Goal: Transaction & Acquisition: Purchase product/service

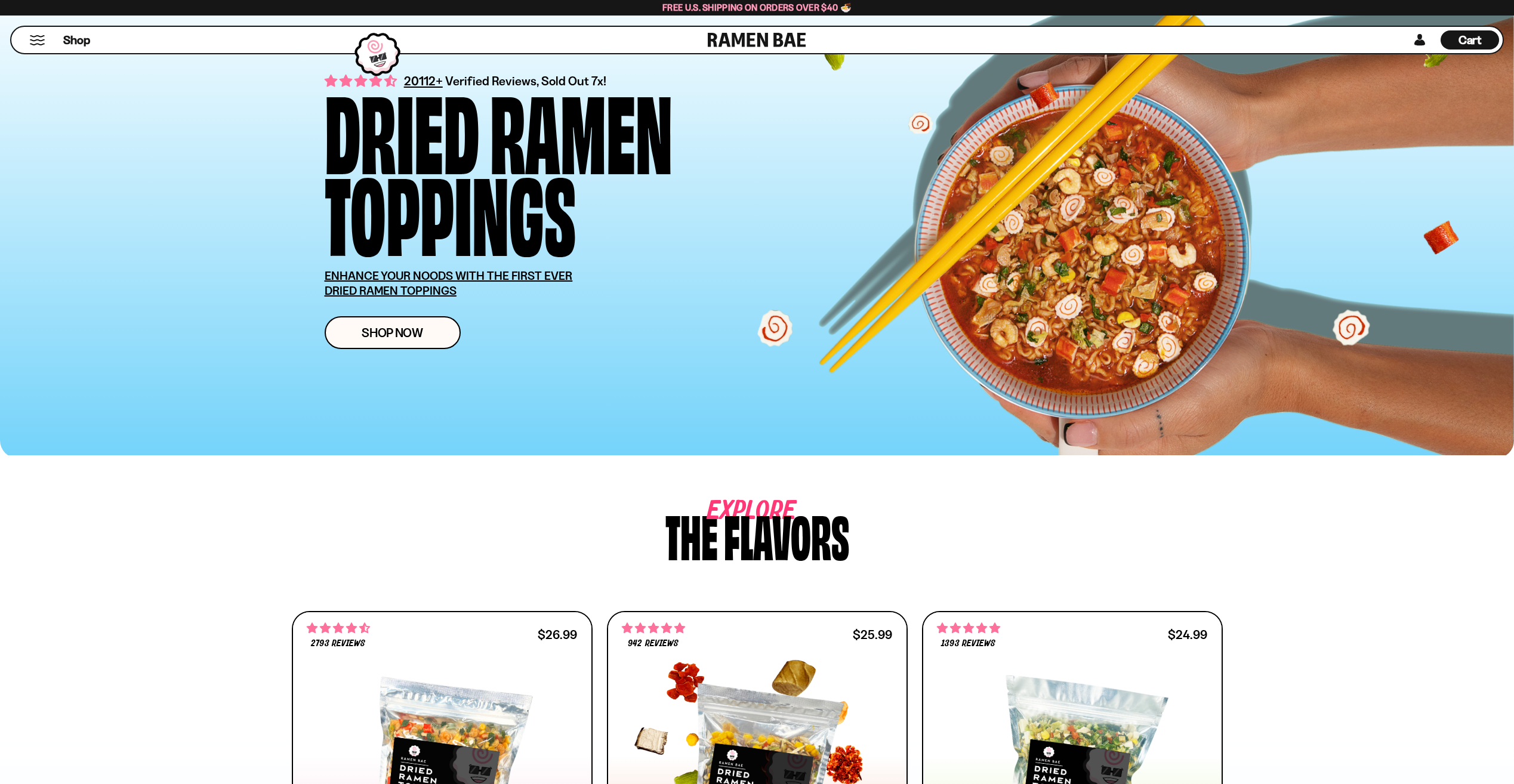
scroll to position [298, 0]
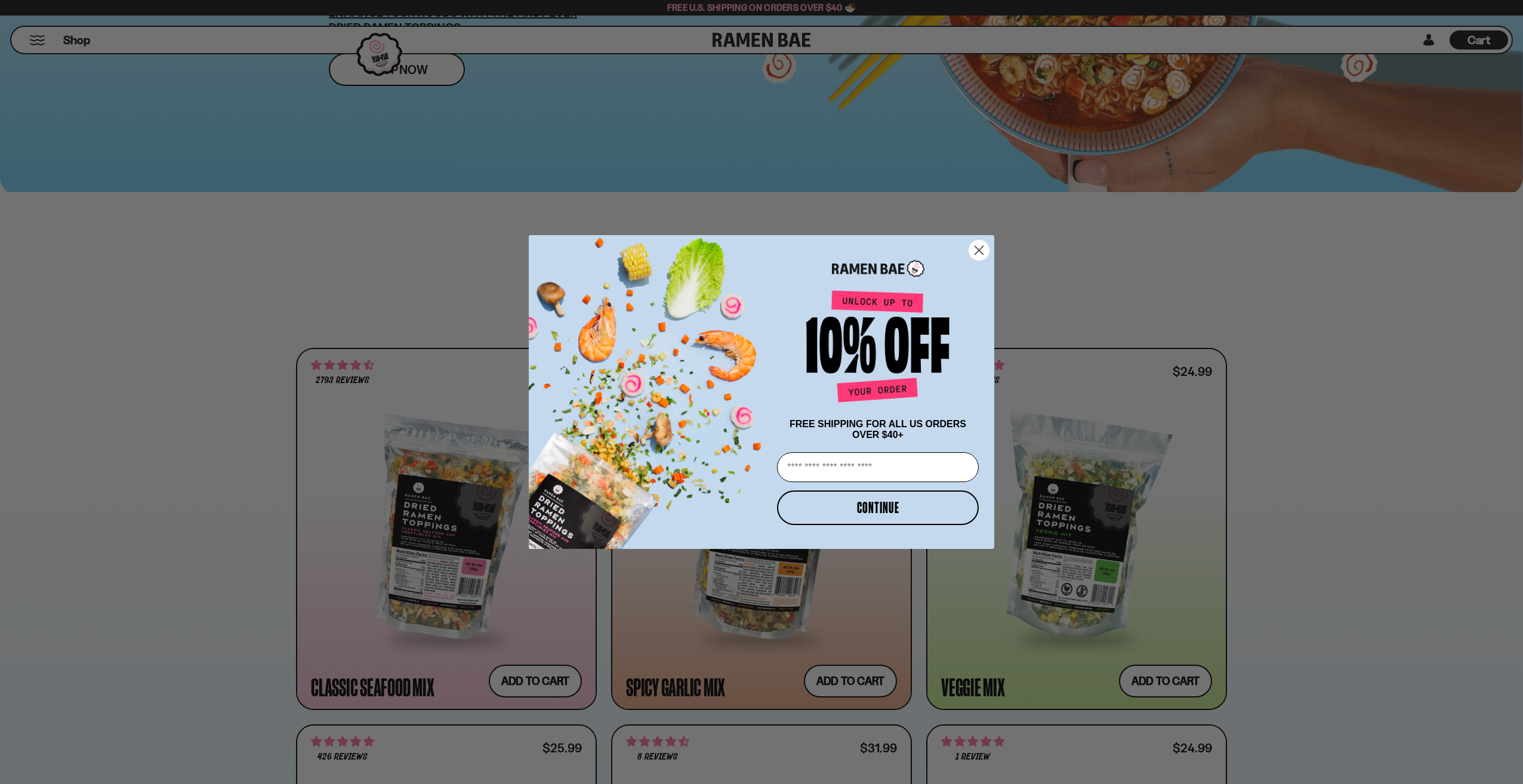
click at [980, 250] on circle "Close dialog" at bounding box center [979, 251] width 20 height 20
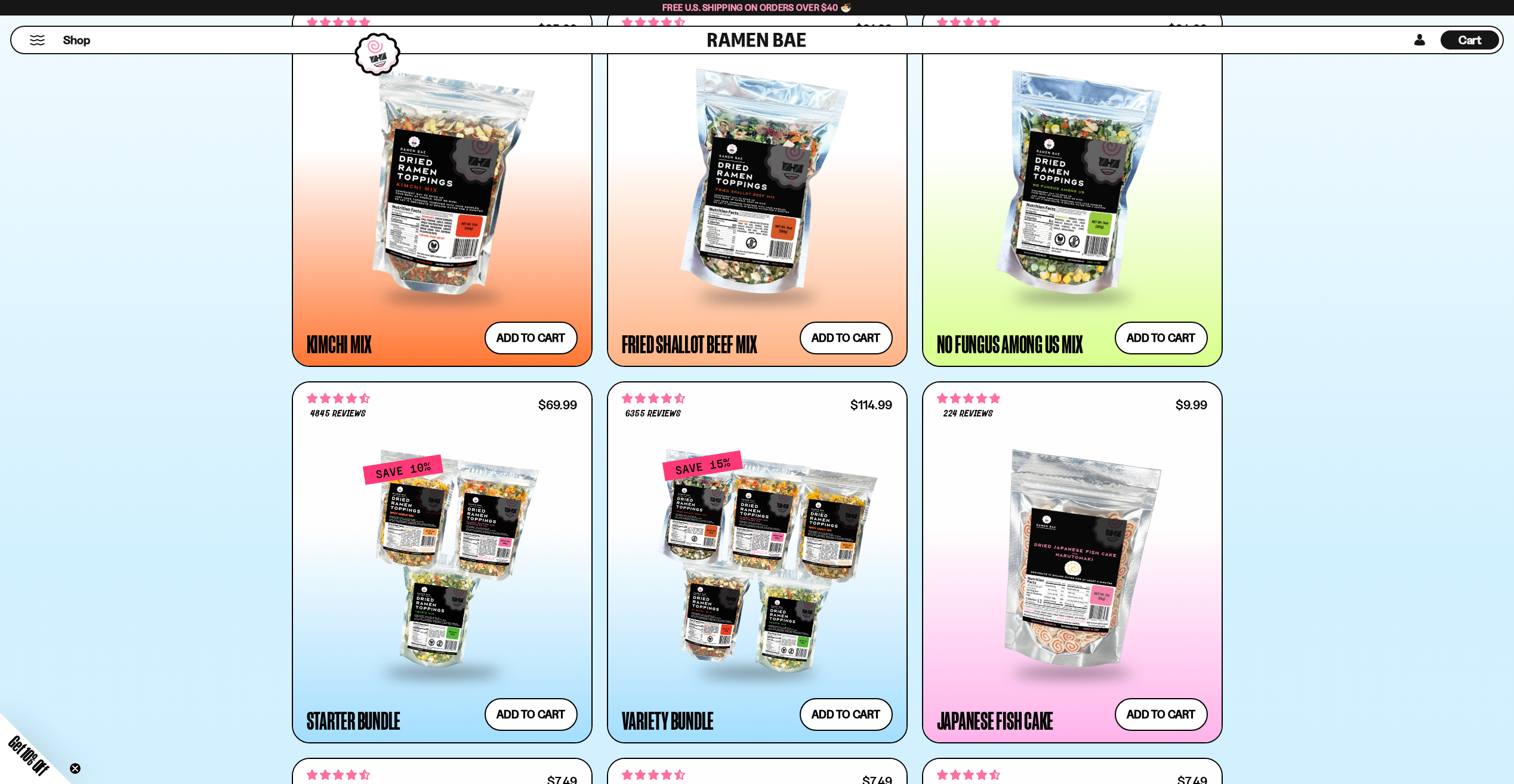
scroll to position [1014, 0]
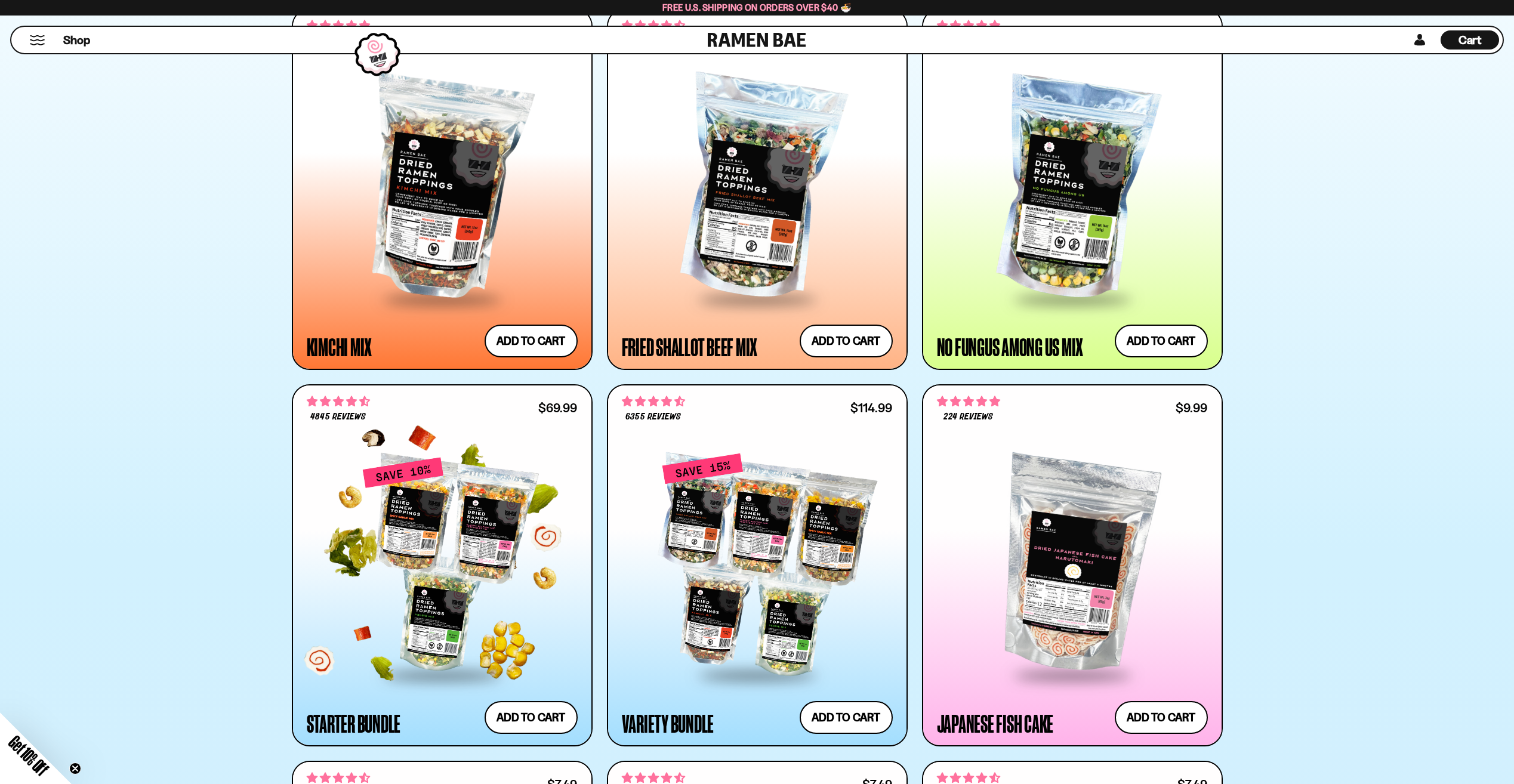
click at [521, 488] on div at bounding box center [443, 565] width 271 height 217
